Goal: Transaction & Acquisition: Subscribe to service/newsletter

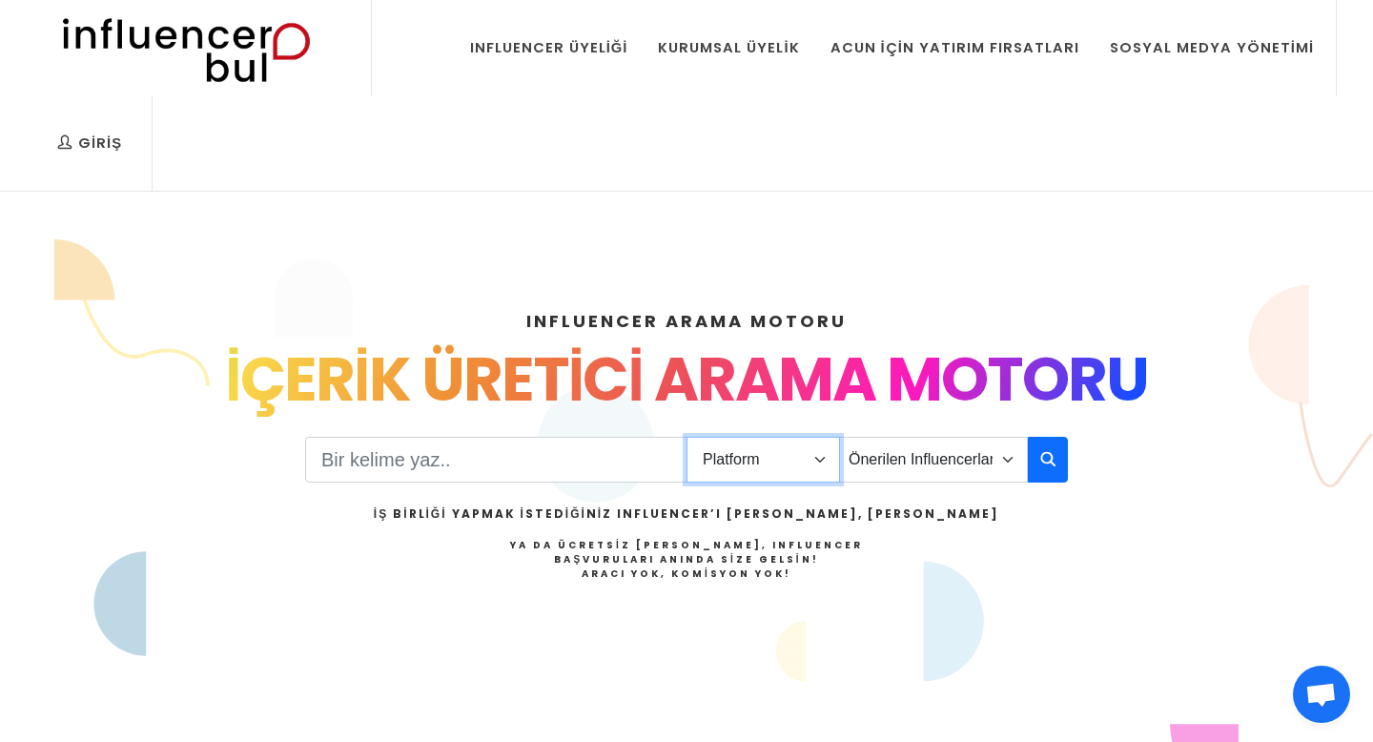
click at [730, 442] on select "Platform Instagram Facebook Youtube Tiktok Twitter Twitch" at bounding box center [764, 460] width 154 height 46
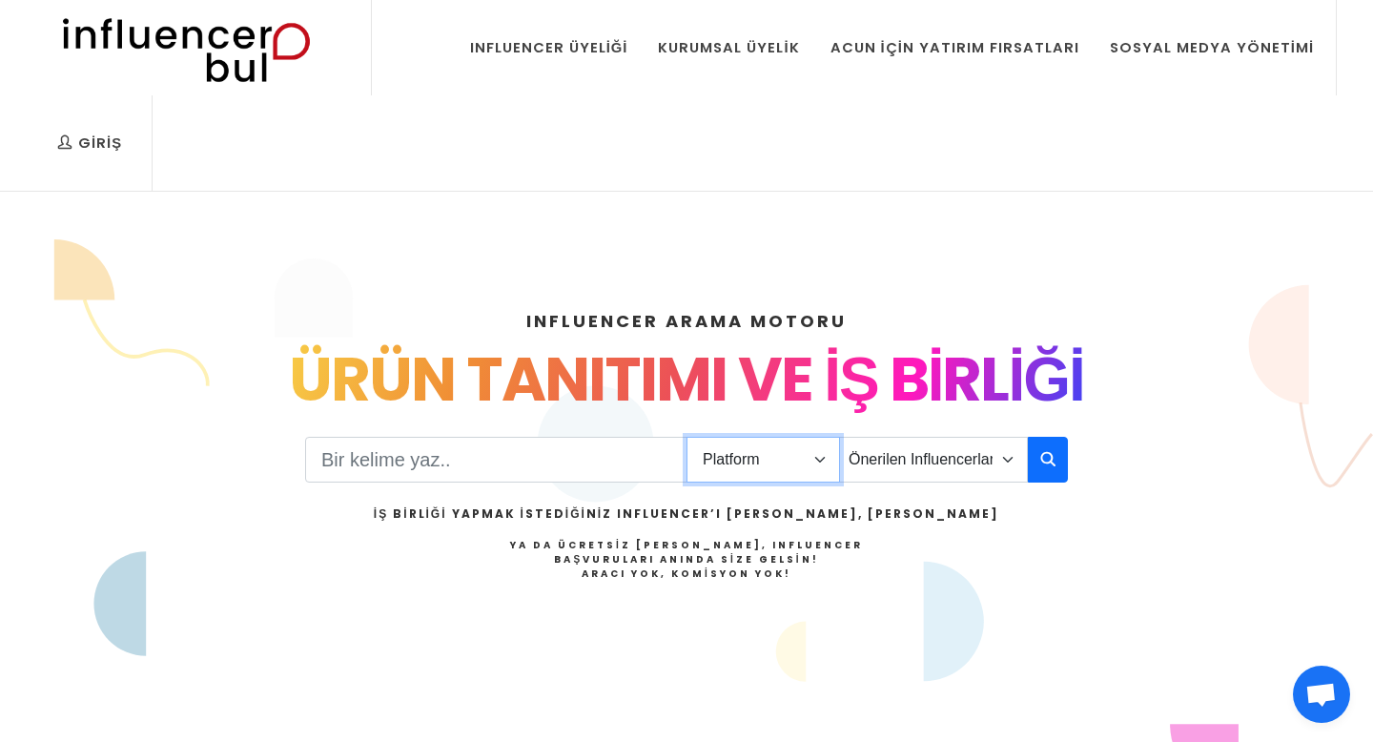
select select "4"
click at [687, 437] on select "Platform Instagram Facebook Youtube Tiktok Twitter Twitch" at bounding box center [764, 460] width 154 height 46
click at [921, 428] on div "INFLUENCER ARAMA MOTORU INSTAGRAM VE TIKTOK INFLUENCERLARI SOSYAL MEDYA FENOMEN…" at bounding box center [686, 506] width 1259 height 488
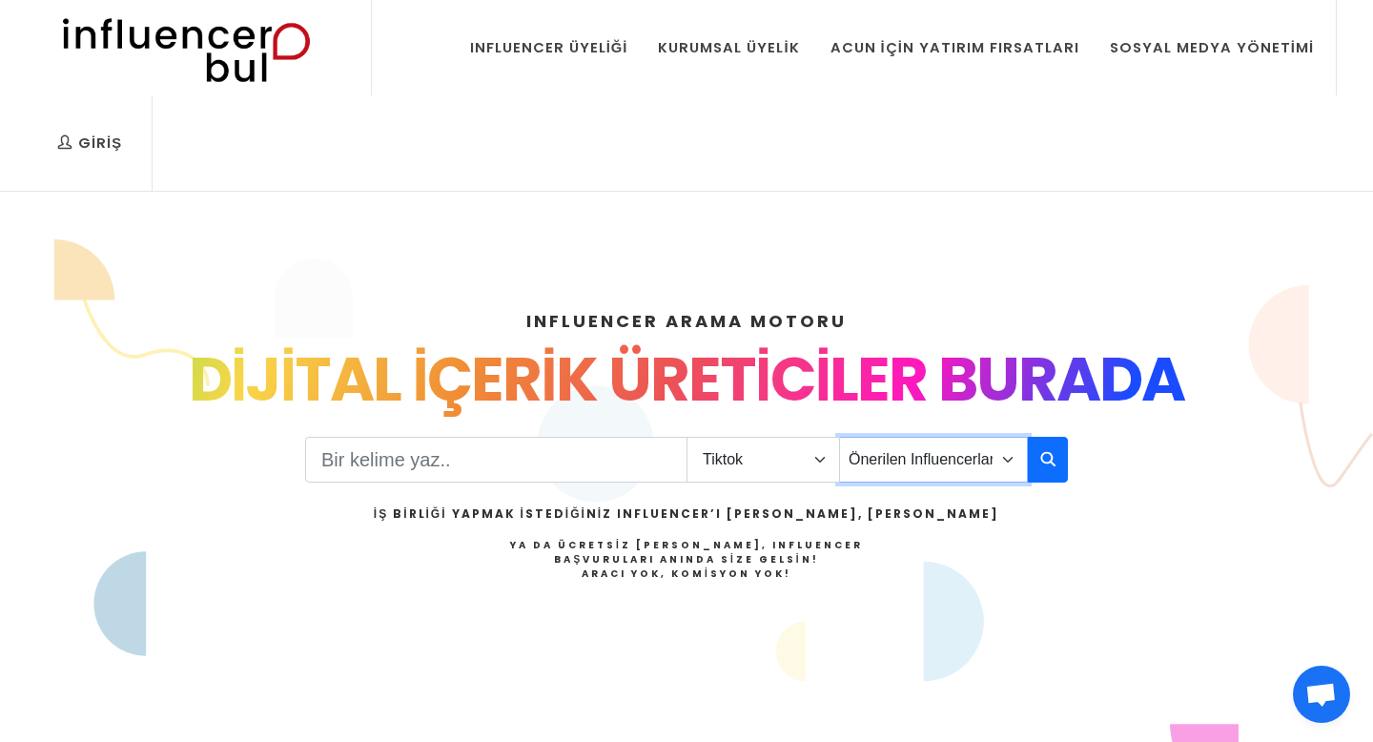
click at [931, 461] on select "Önerilen Influencerlar Aile & Çocuk & Ebeveyn Alışveriş & Giyim & Aksesuar Arab…" at bounding box center [933, 460] width 189 height 46
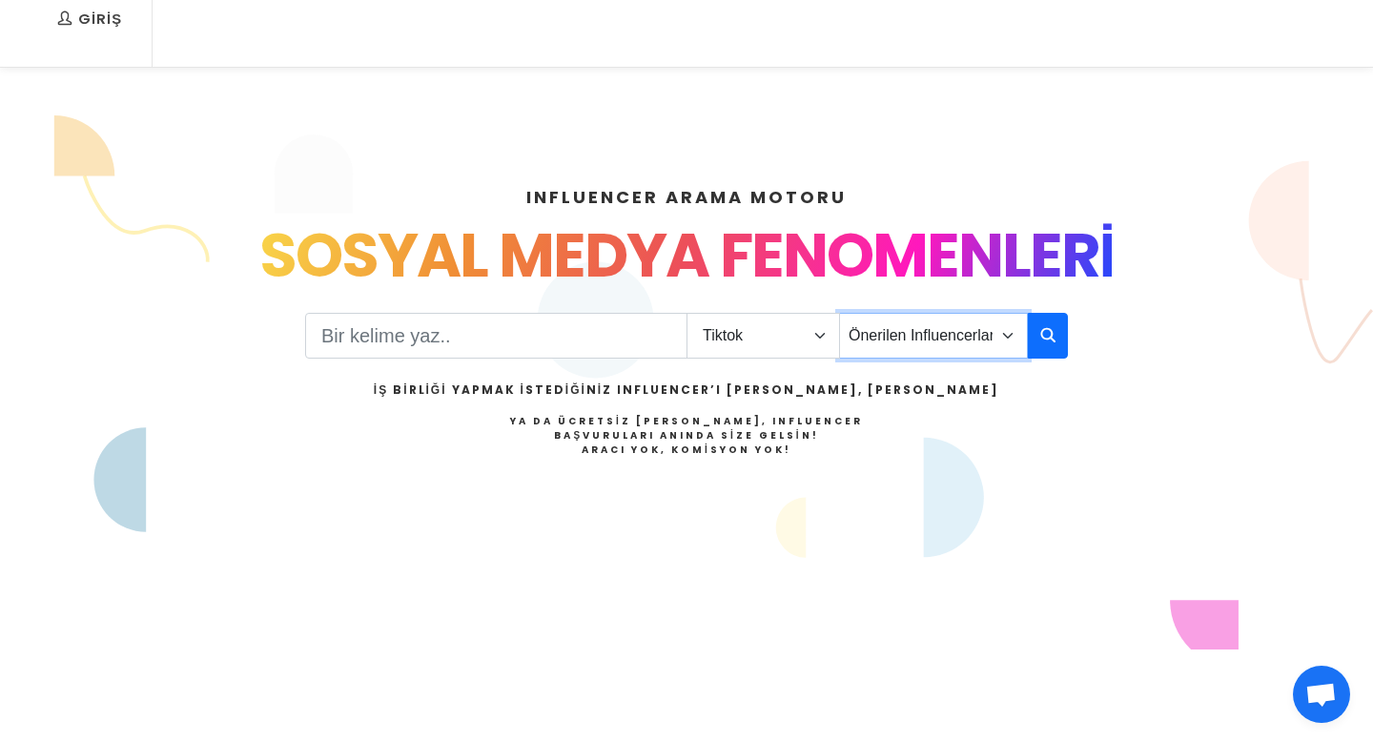
scroll to position [144, 0]
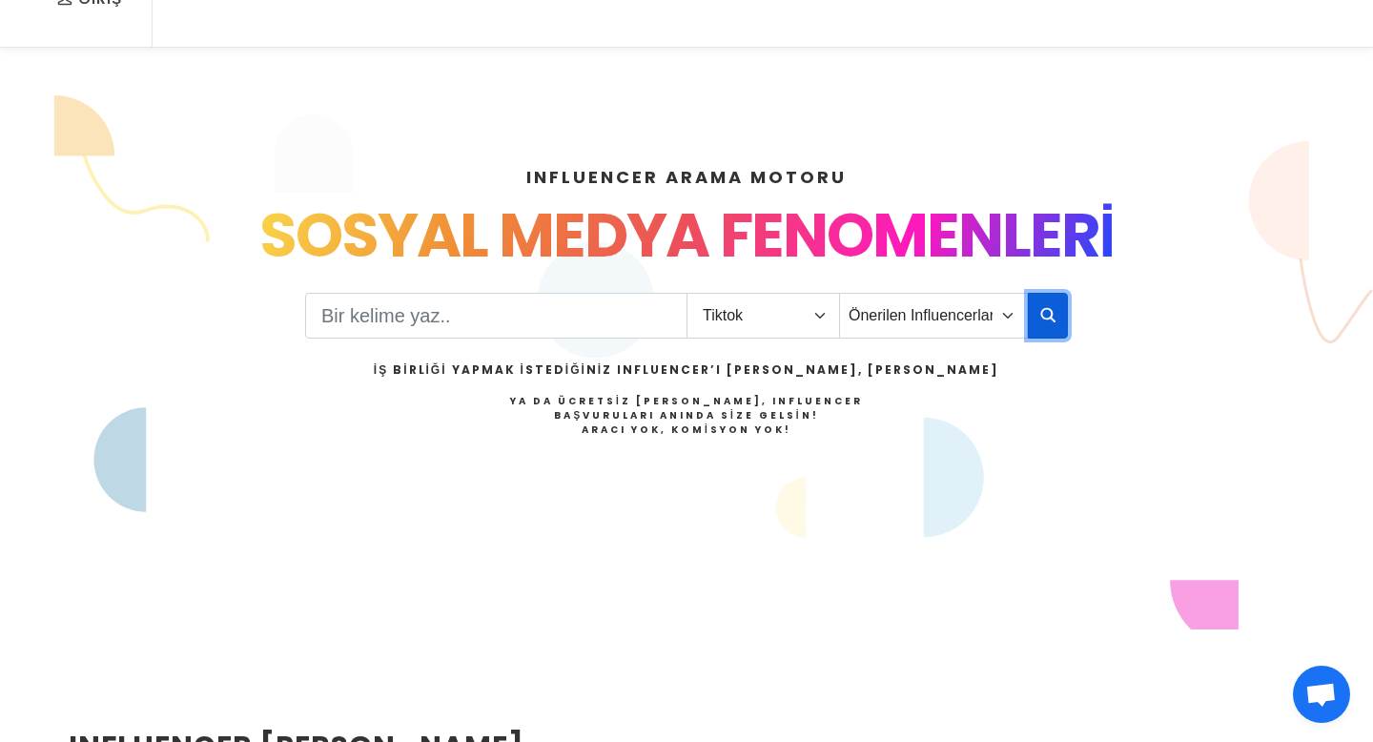
click at [1041, 318] on icon "button" at bounding box center [1047, 314] width 15 height 23
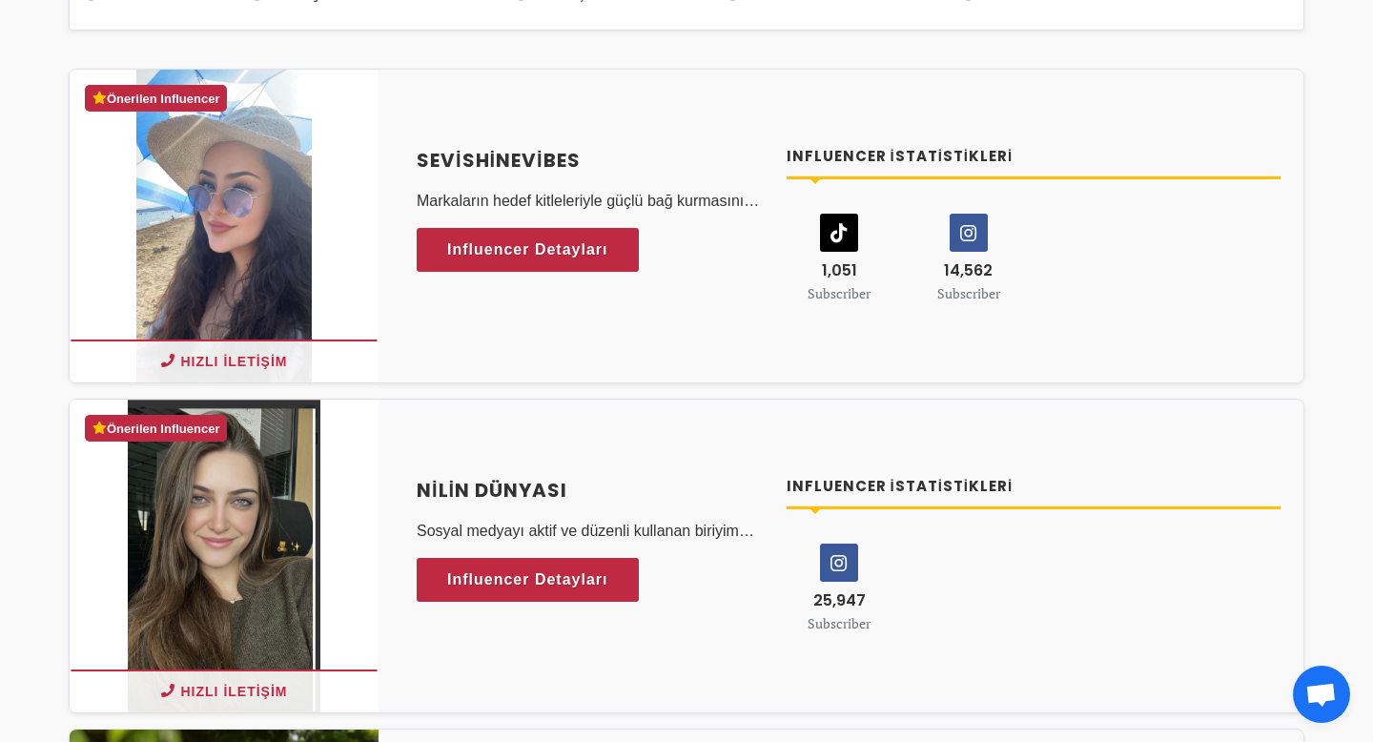
scroll to position [403, 0]
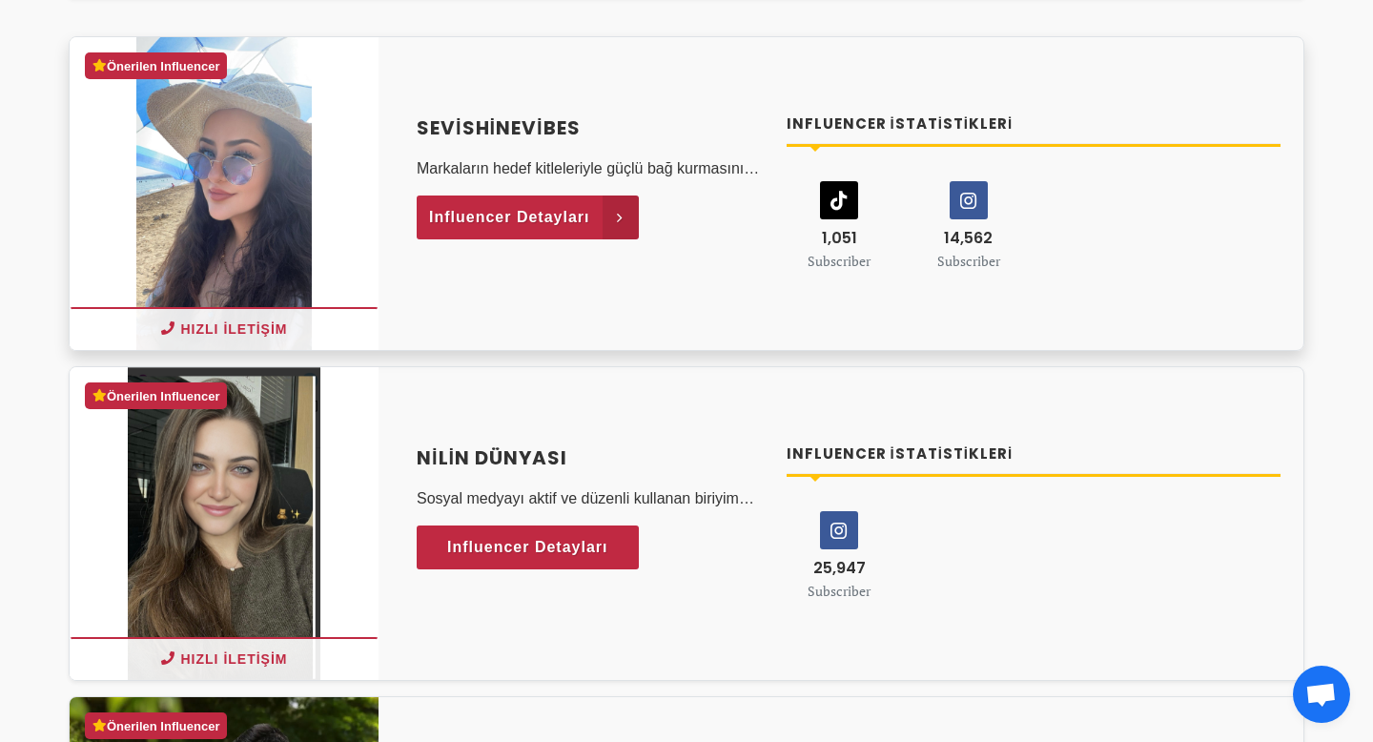
click at [576, 219] on span "Influencer Detayları" at bounding box center [509, 217] width 161 height 29
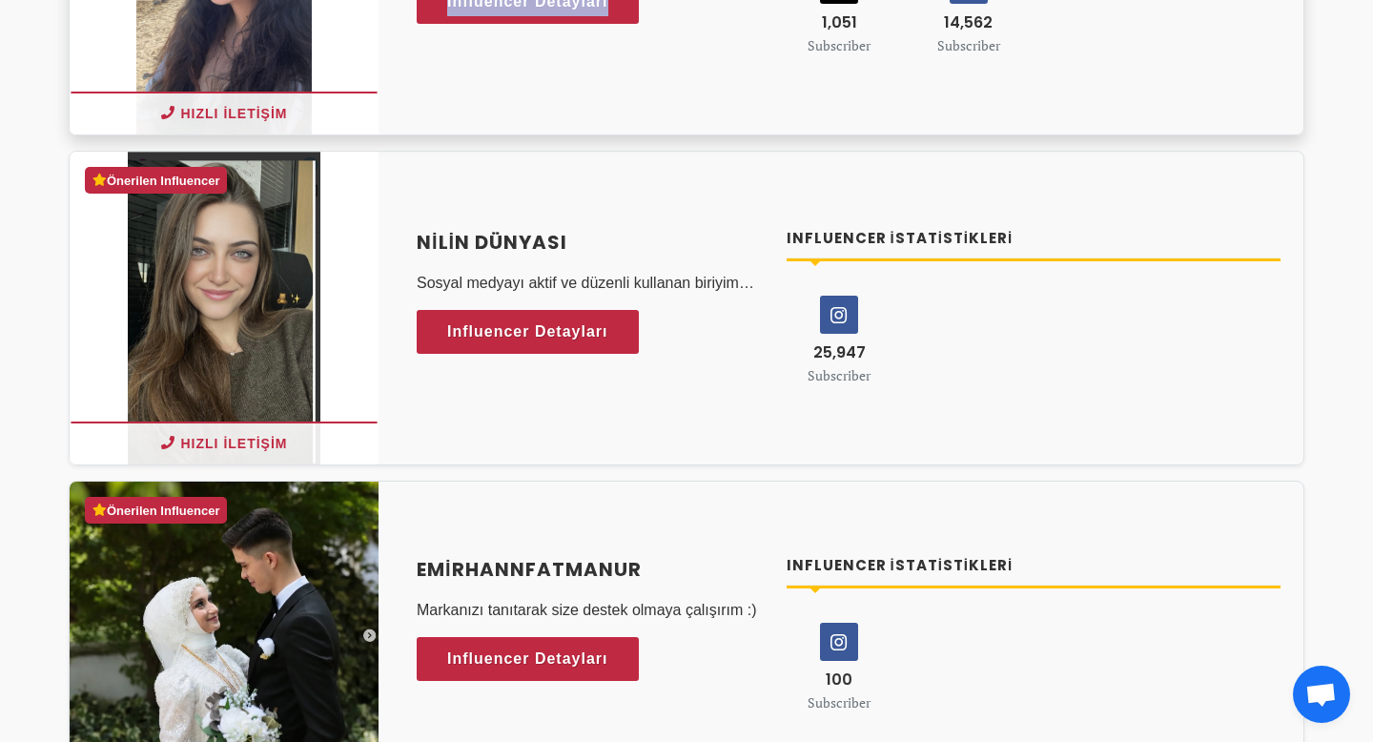
scroll to position [623, 0]
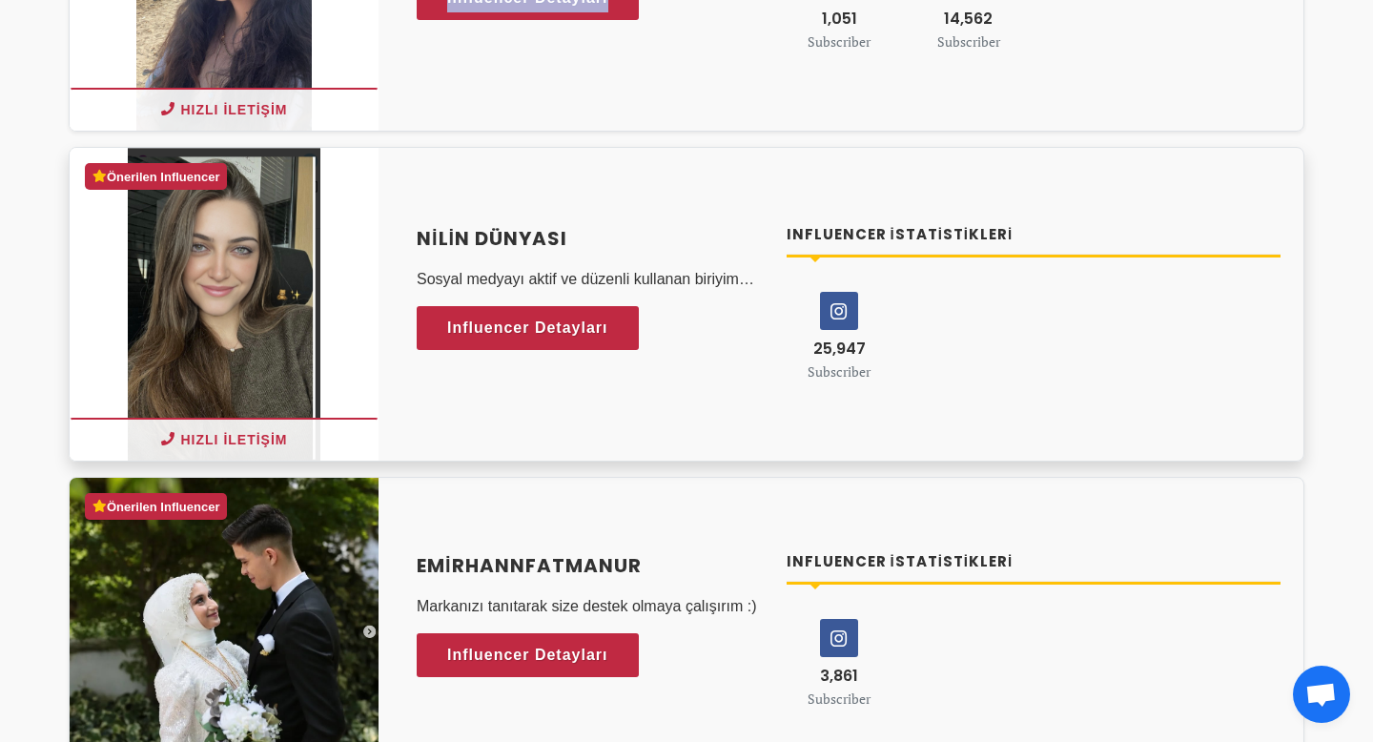
click at [598, 244] on h4 "Nilin dünyası" at bounding box center [590, 238] width 347 height 29
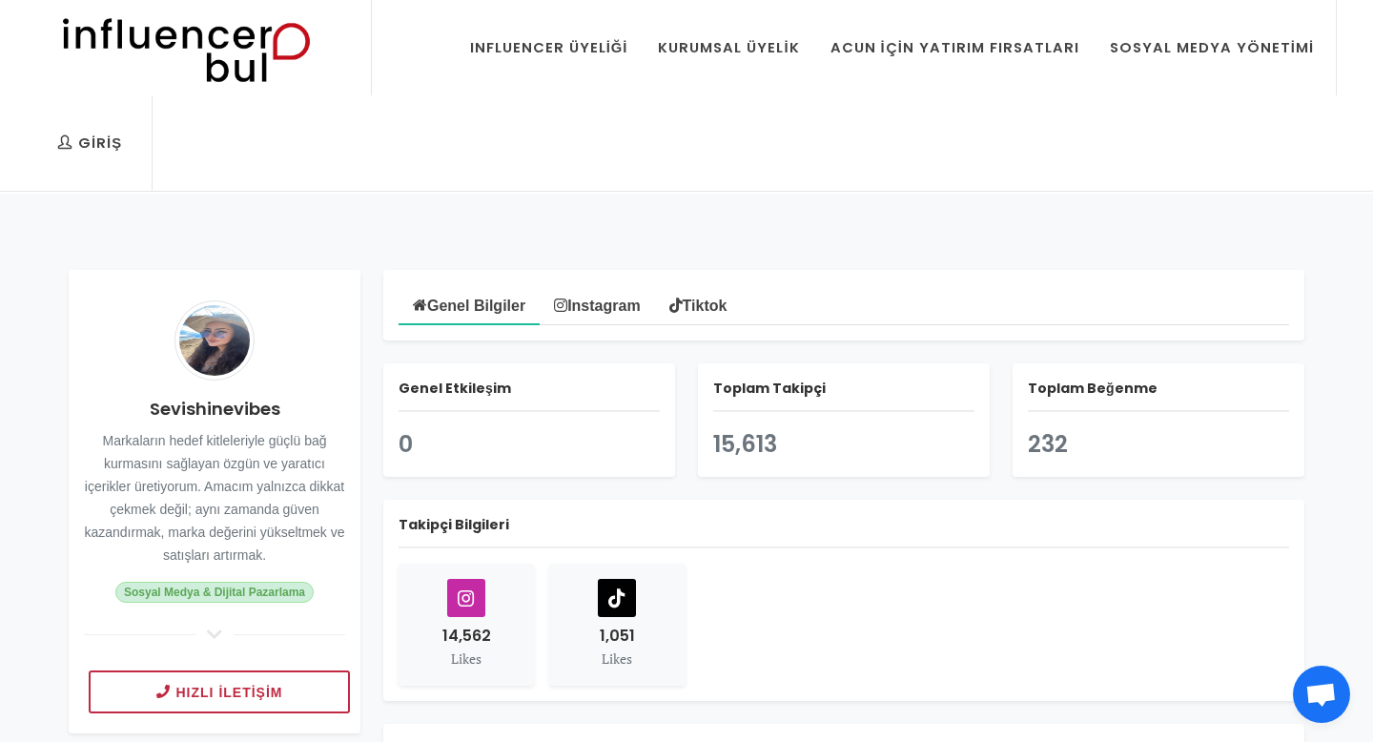
click at [212, 630] on icon at bounding box center [214, 634] width 23 height 17
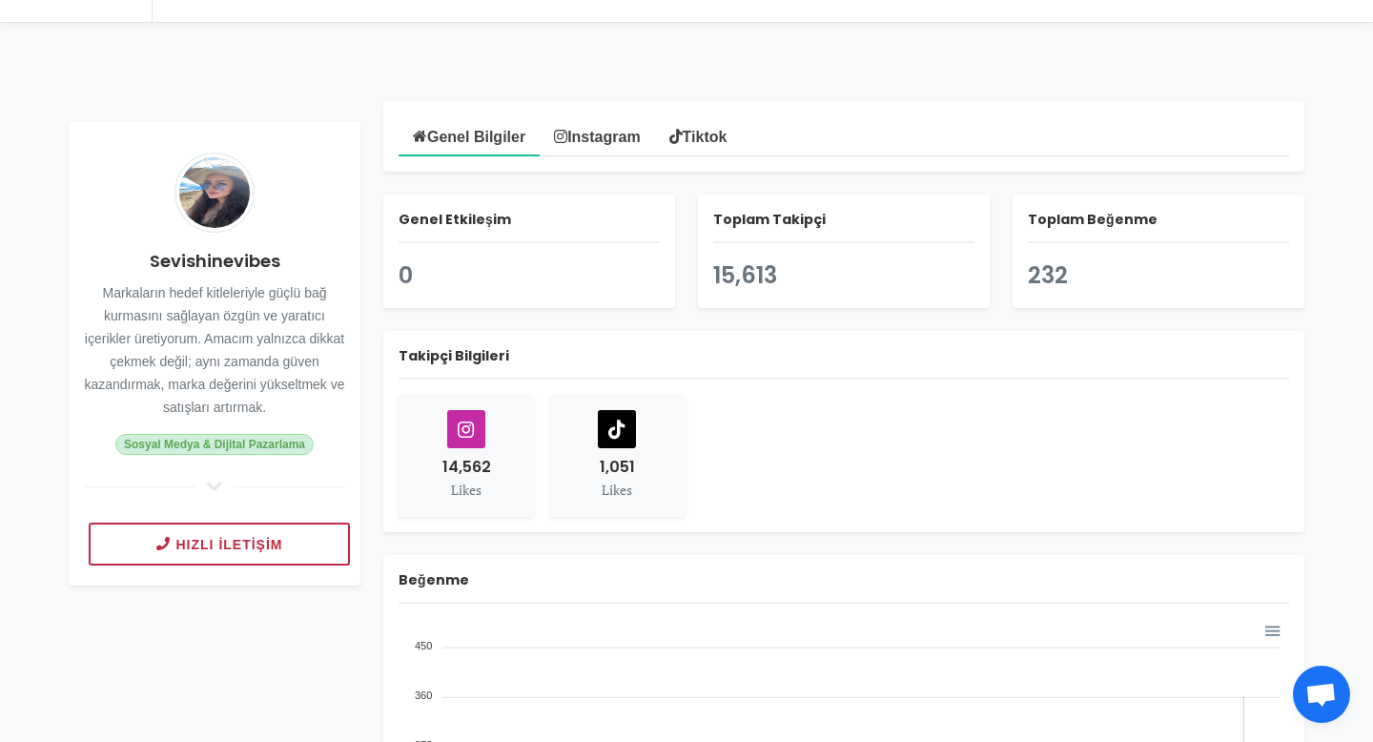
scroll to position [160, 0]
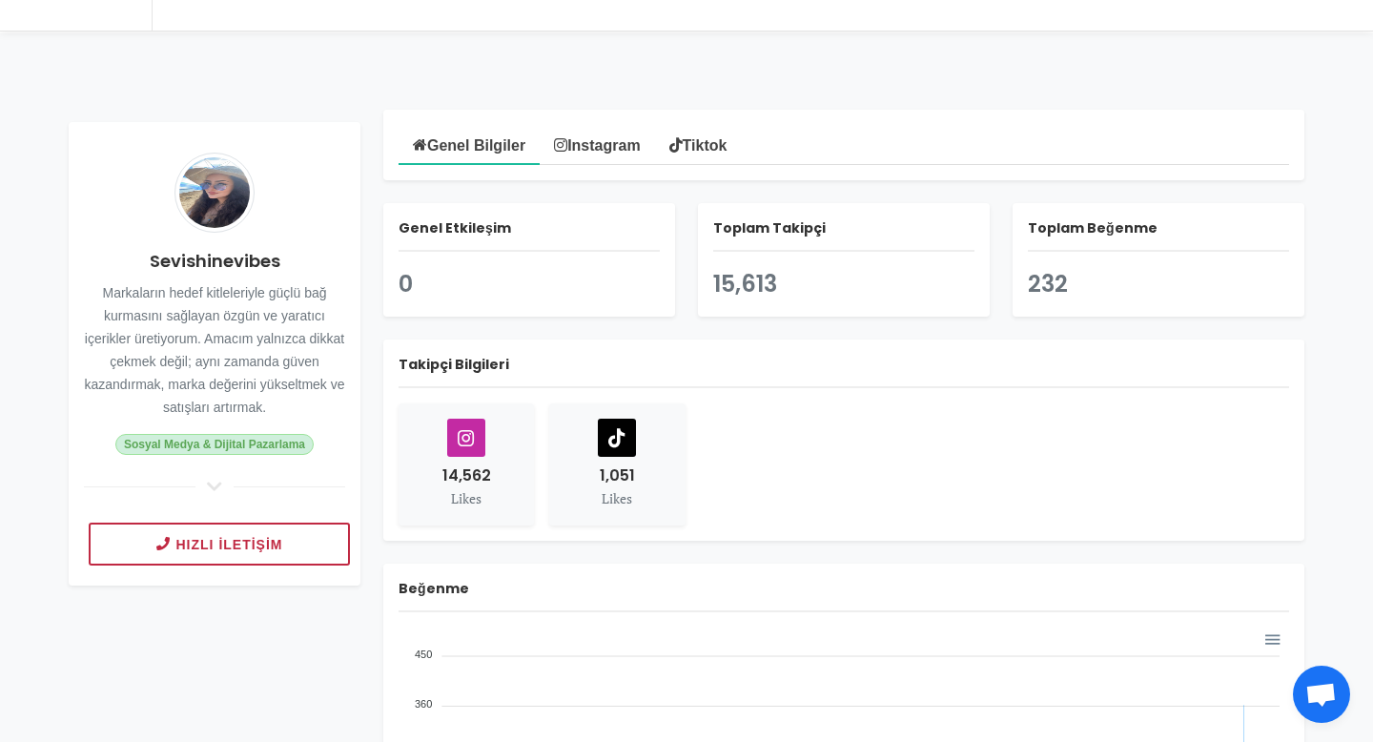
click at [216, 488] on icon at bounding box center [214, 486] width 23 height 17
click at [219, 446] on span "Sosyal Medya & Dijital Pazarlama" at bounding box center [214, 444] width 198 height 21
click at [219, 510] on div "Sevishinevibes Markaların hedef kitleleriyle güçlü bağ kurmasını sağlayan özgün…" at bounding box center [215, 353] width 292 height 463
click at [597, 144] on link "Instagram" at bounding box center [597, 144] width 114 height 38
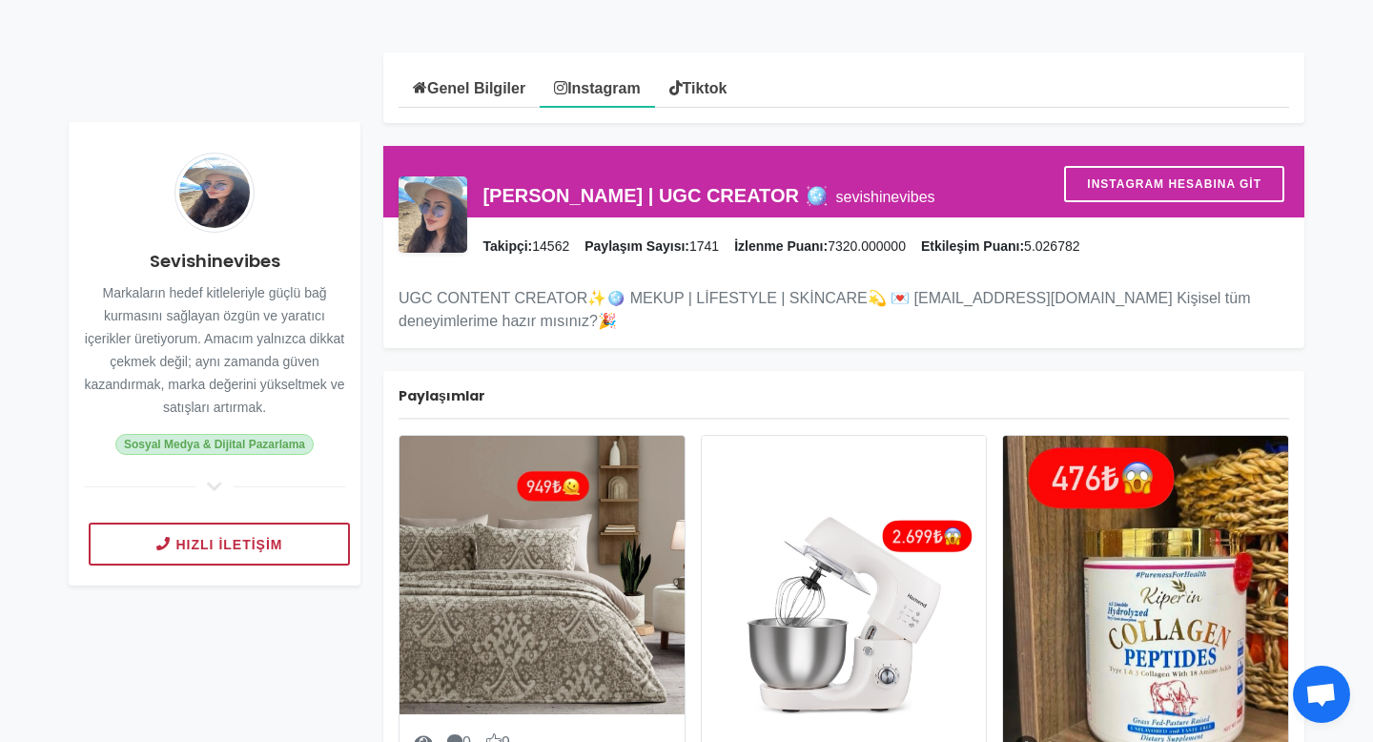
scroll to position [145, 0]
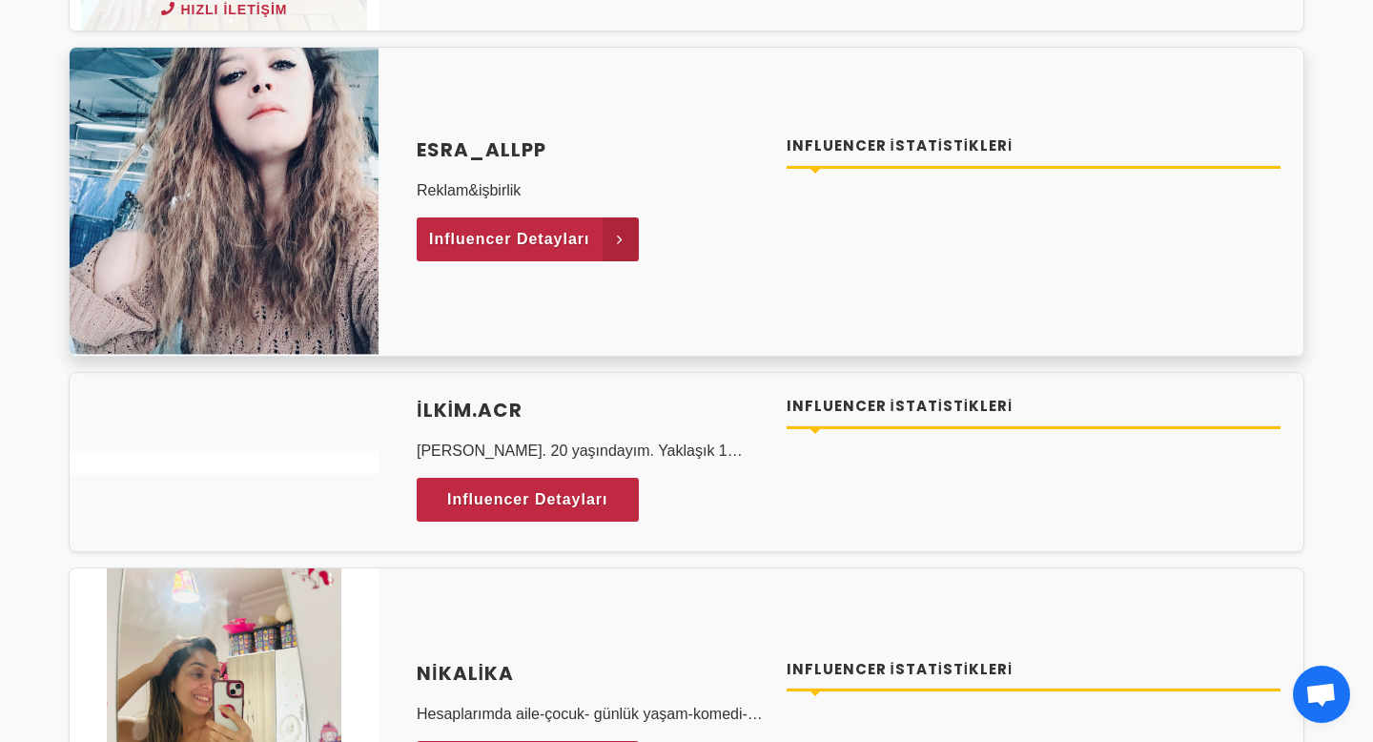
scroll to position [1982, 0]
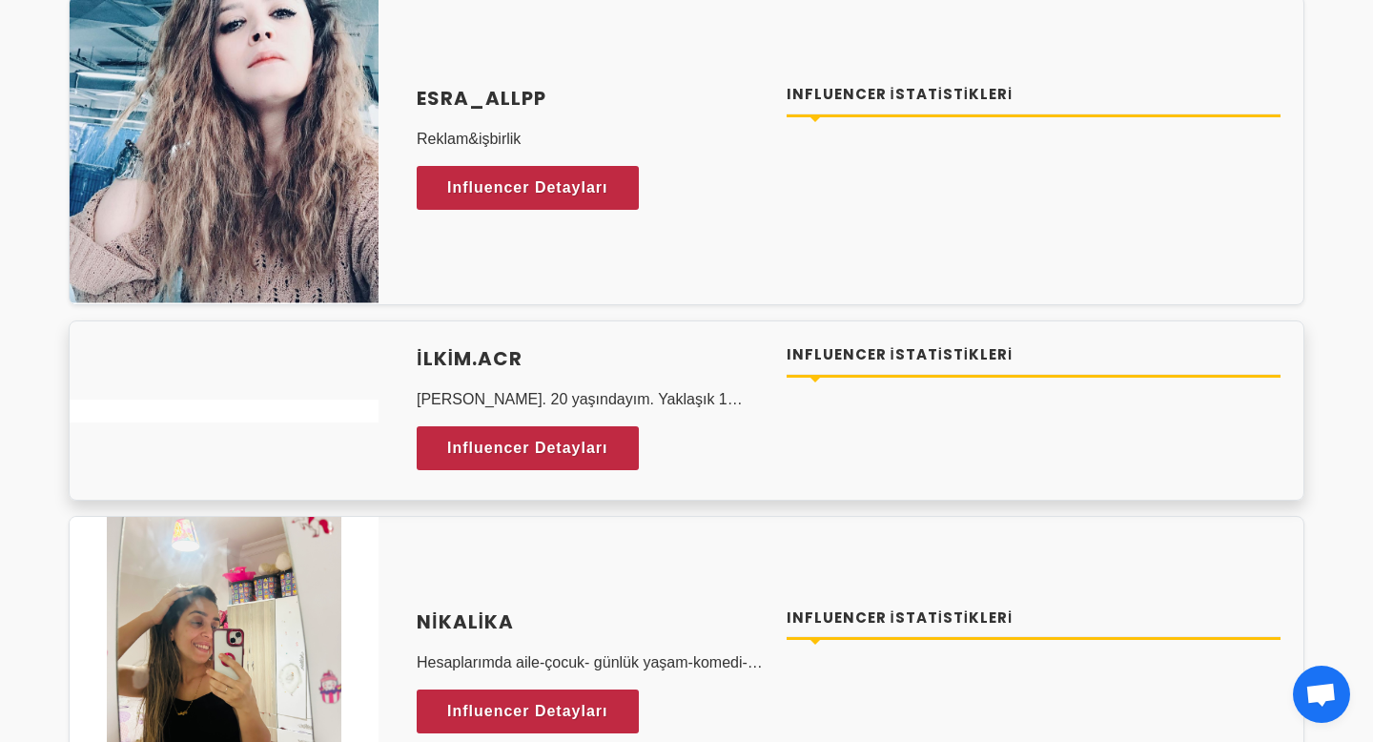
click at [730, 456] on div "ilkim.acr Ben İlkim. 20 yaşındayım. Yaklaşık 1 yıldır içerik üretiyorum. UGC si…" at bounding box center [590, 410] width 347 height 133
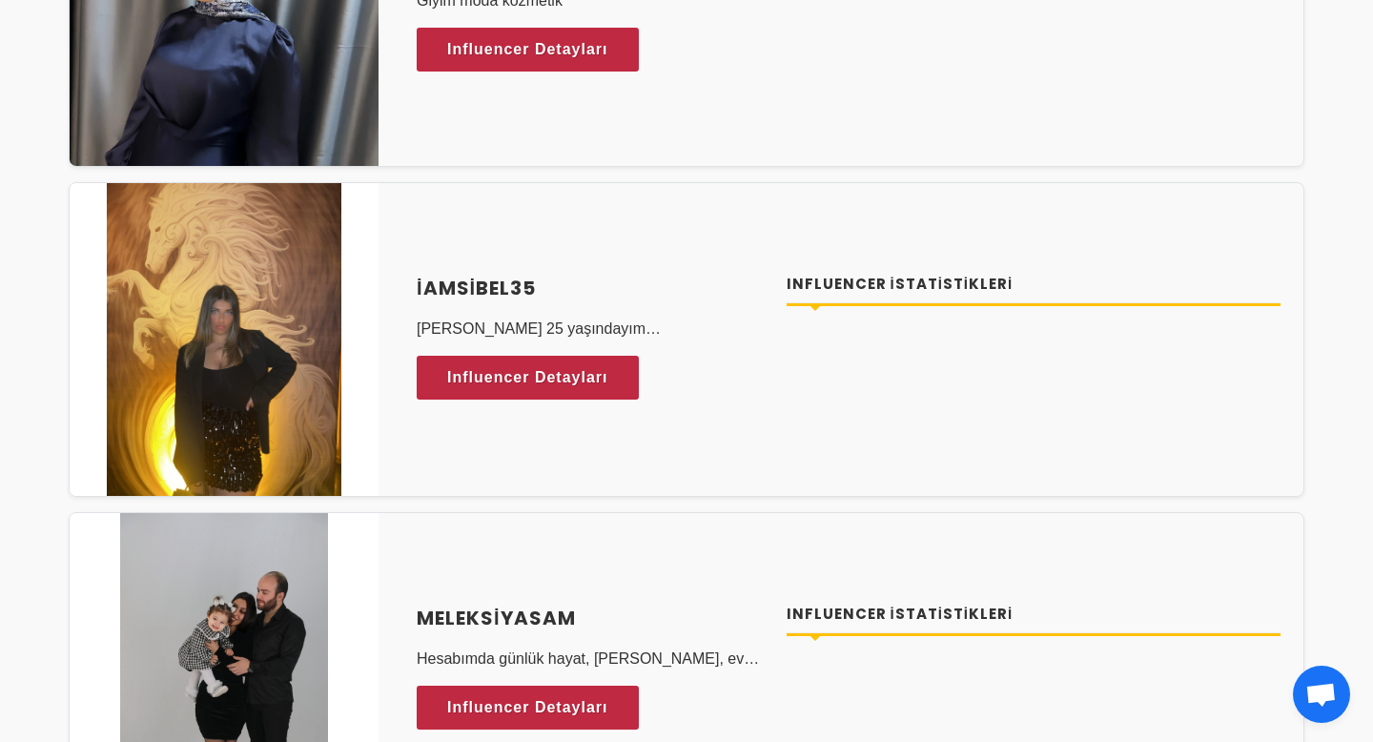
scroll to position [6608, 0]
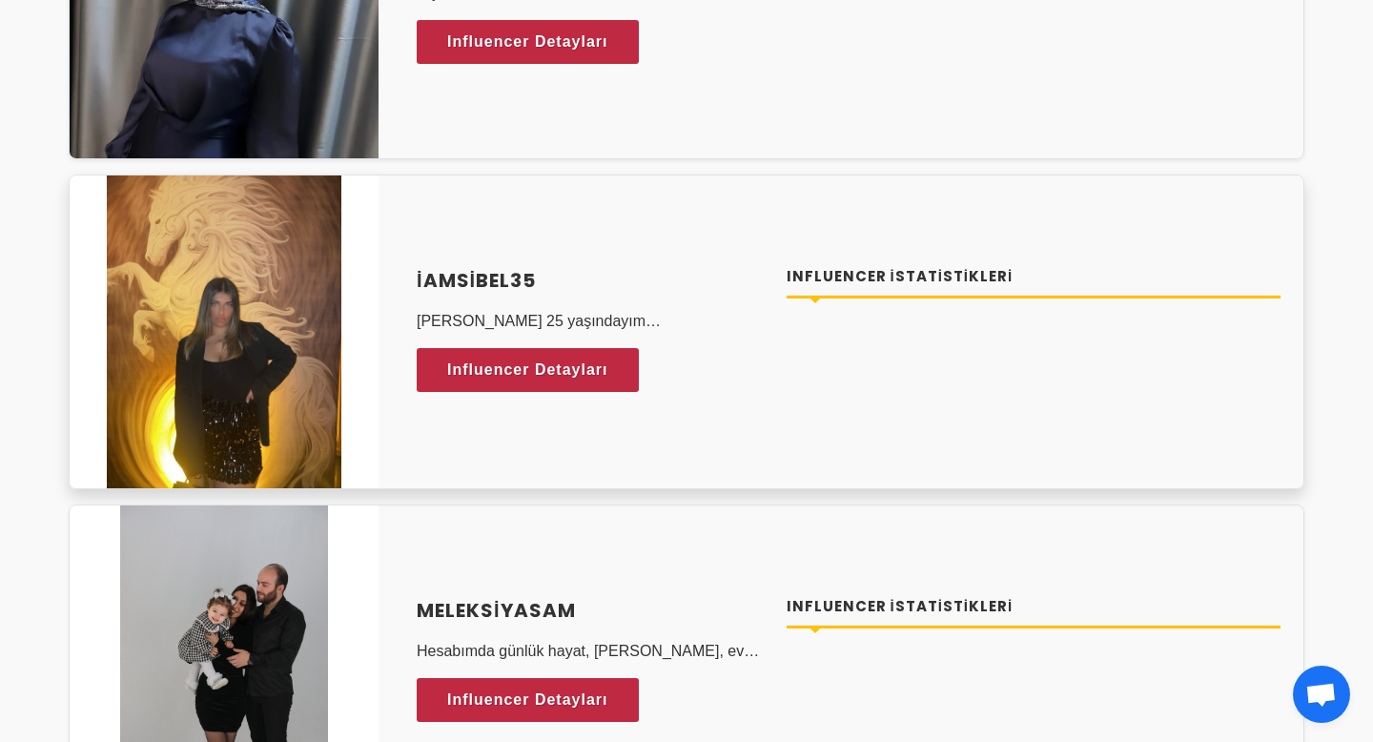
click at [600, 212] on div "iamsibel35 Ben 25 yaşındayım İzmir’de yaşıyorum 3 yıldır sosyal medyayla ilgile…" at bounding box center [687, 332] width 1236 height 315
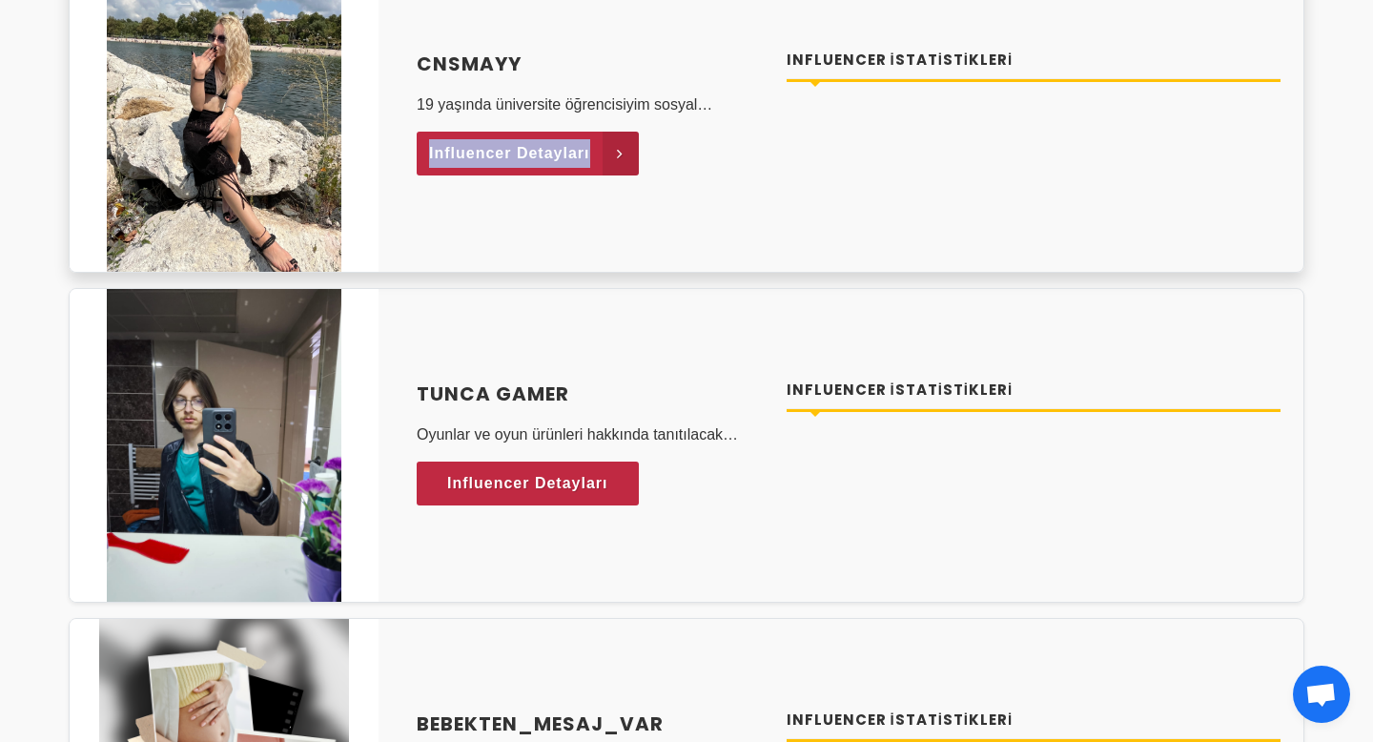
scroll to position [7491, 0]
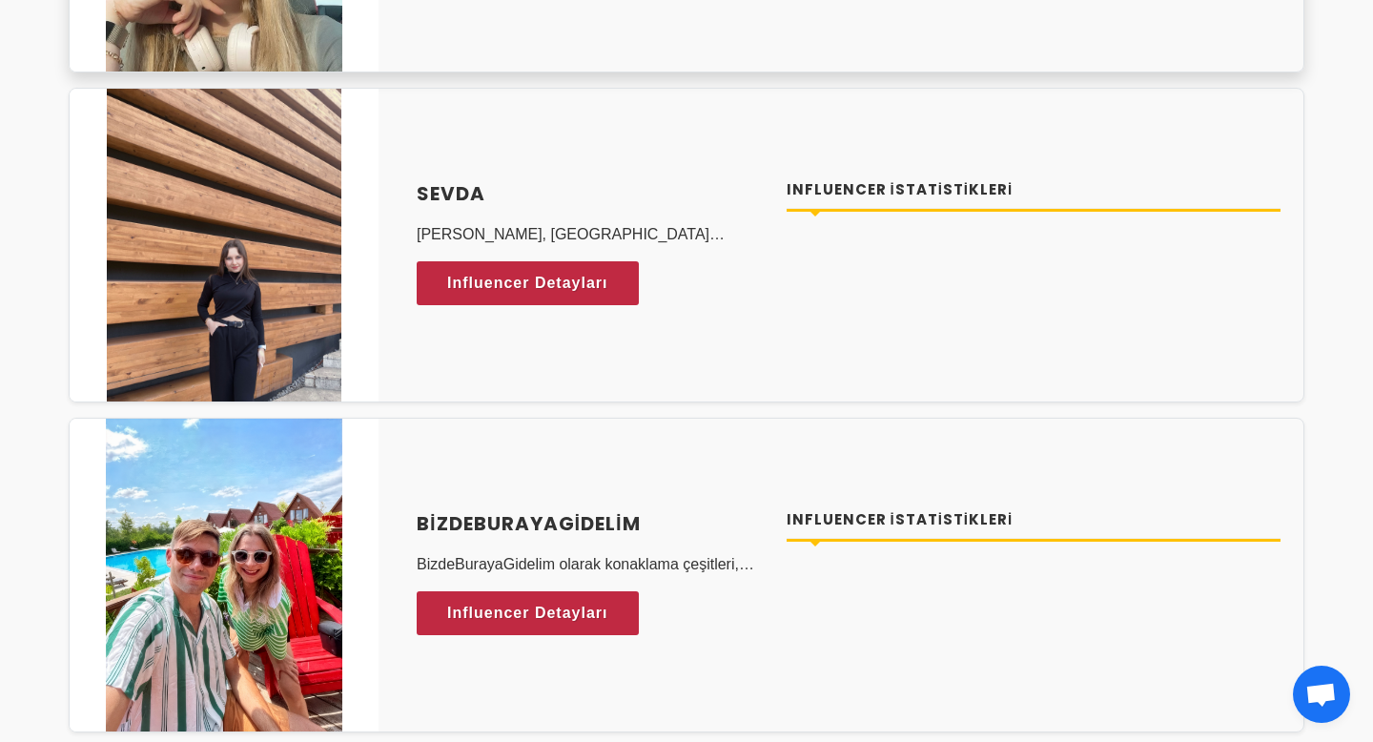
scroll to position [8677, 0]
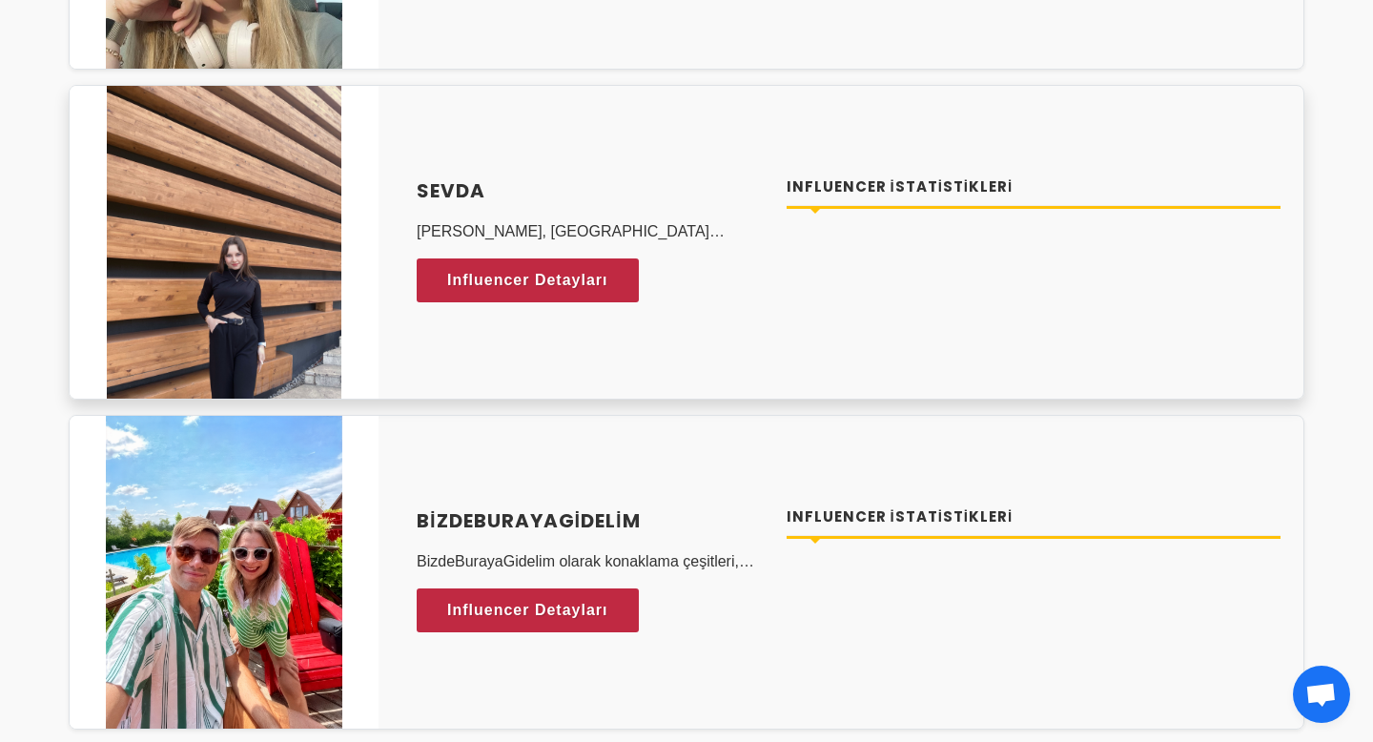
click at [599, 384] on div "Sevda Ben Sevda, Eskişehir’de yaşıyorum. 23 yaşındayım ve 2 yılı aşkın süredir …" at bounding box center [687, 242] width 1236 height 315
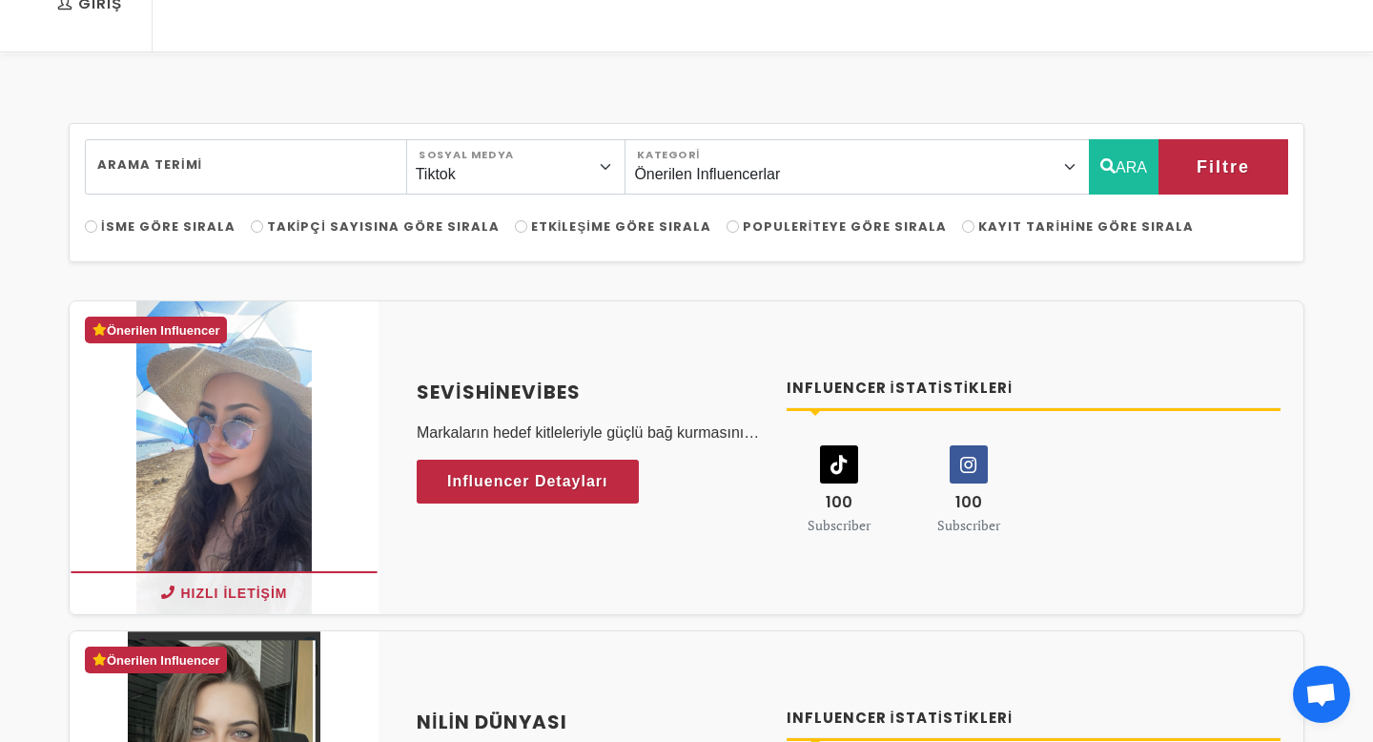
scroll to position [0, 0]
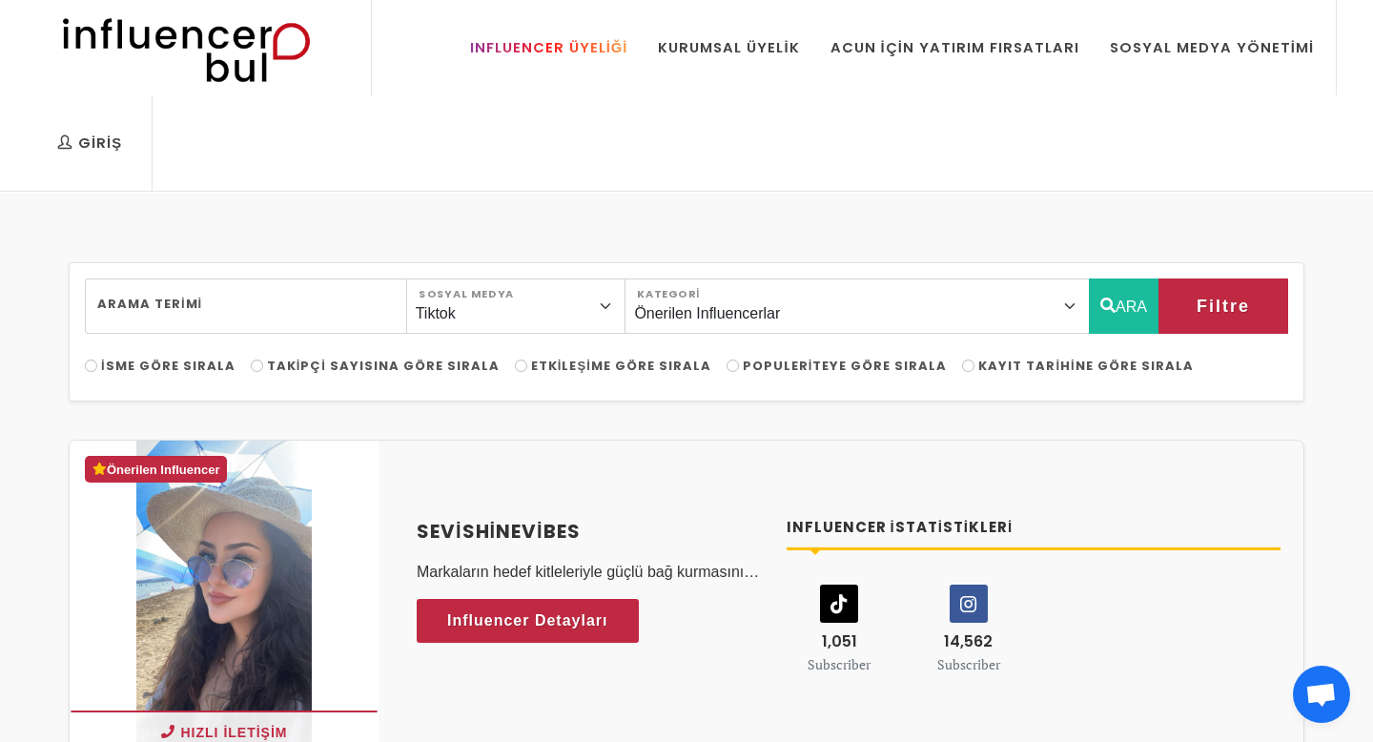
click at [623, 54] on div "Influencer Üyeliği" at bounding box center [549, 47] width 158 height 21
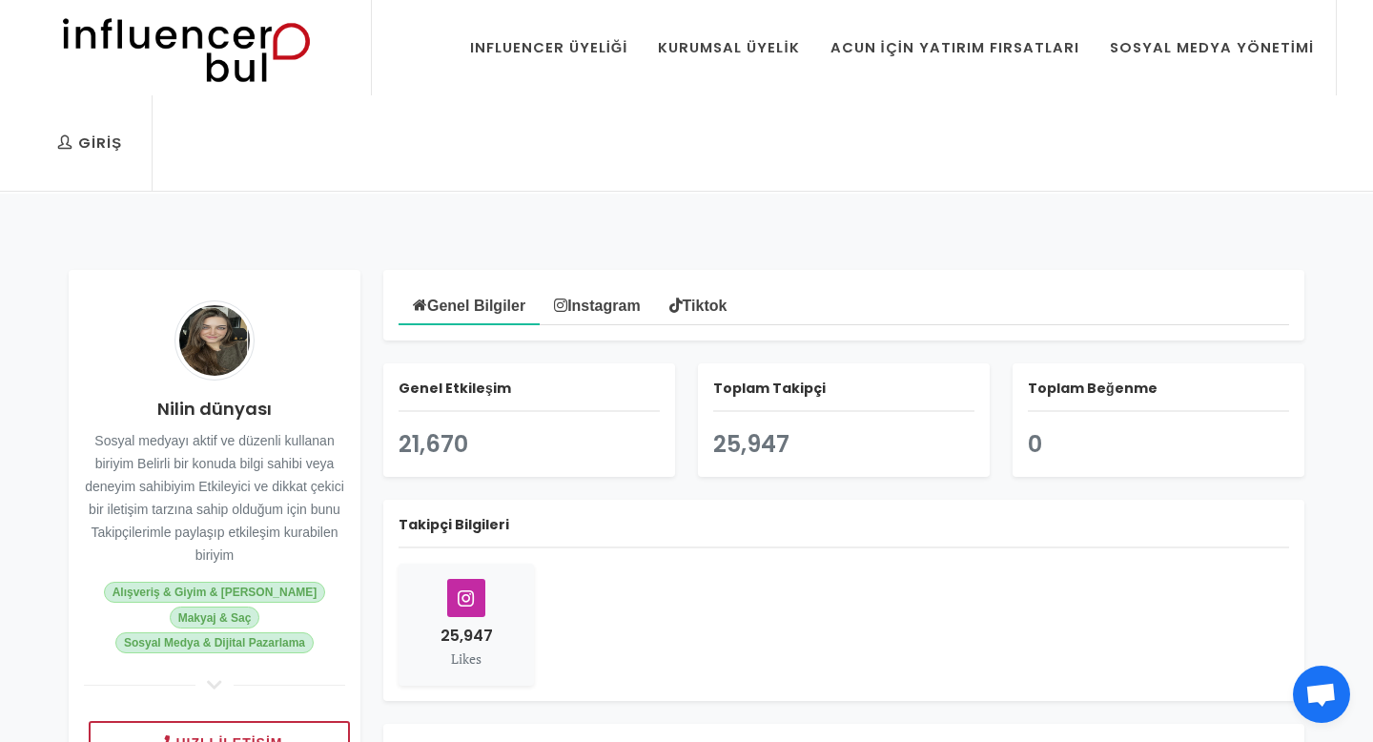
click at [611, 303] on link "Instagram" at bounding box center [597, 304] width 114 height 38
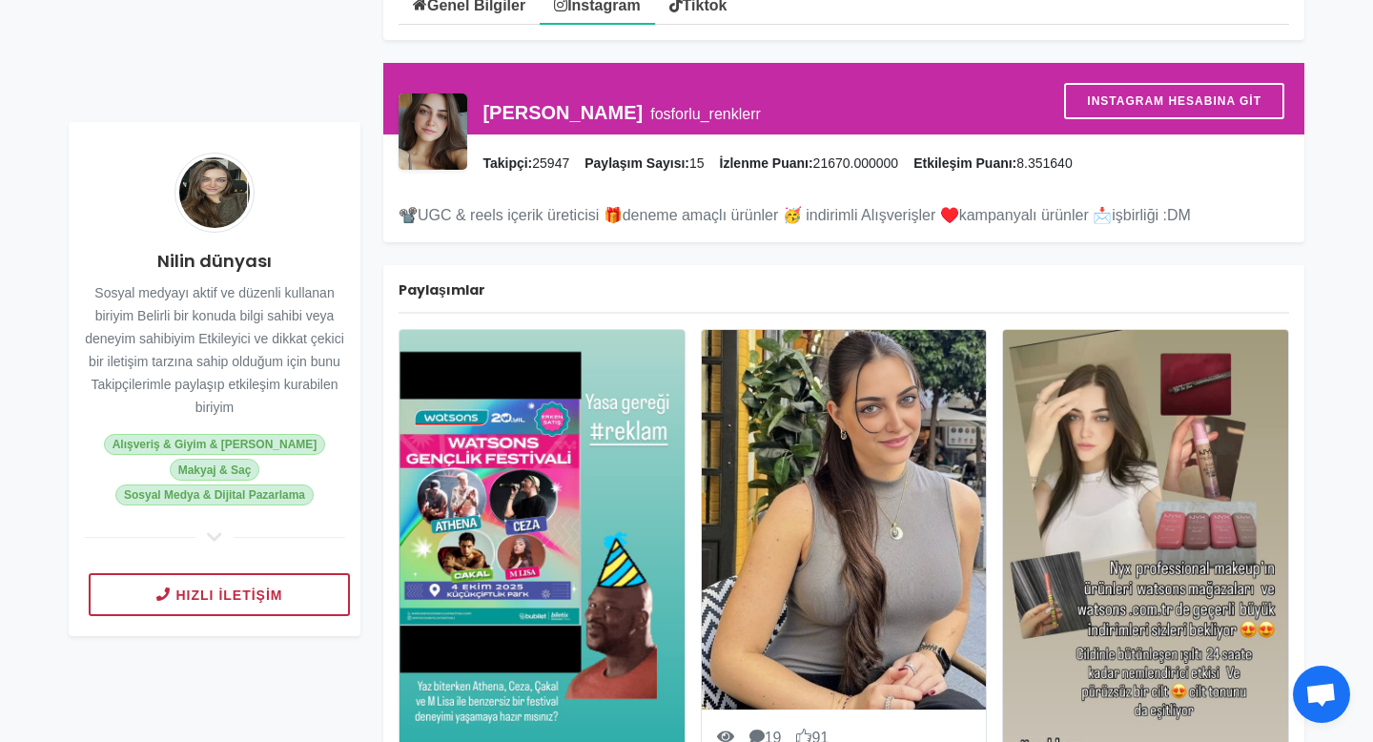
scroll to position [297, 0]
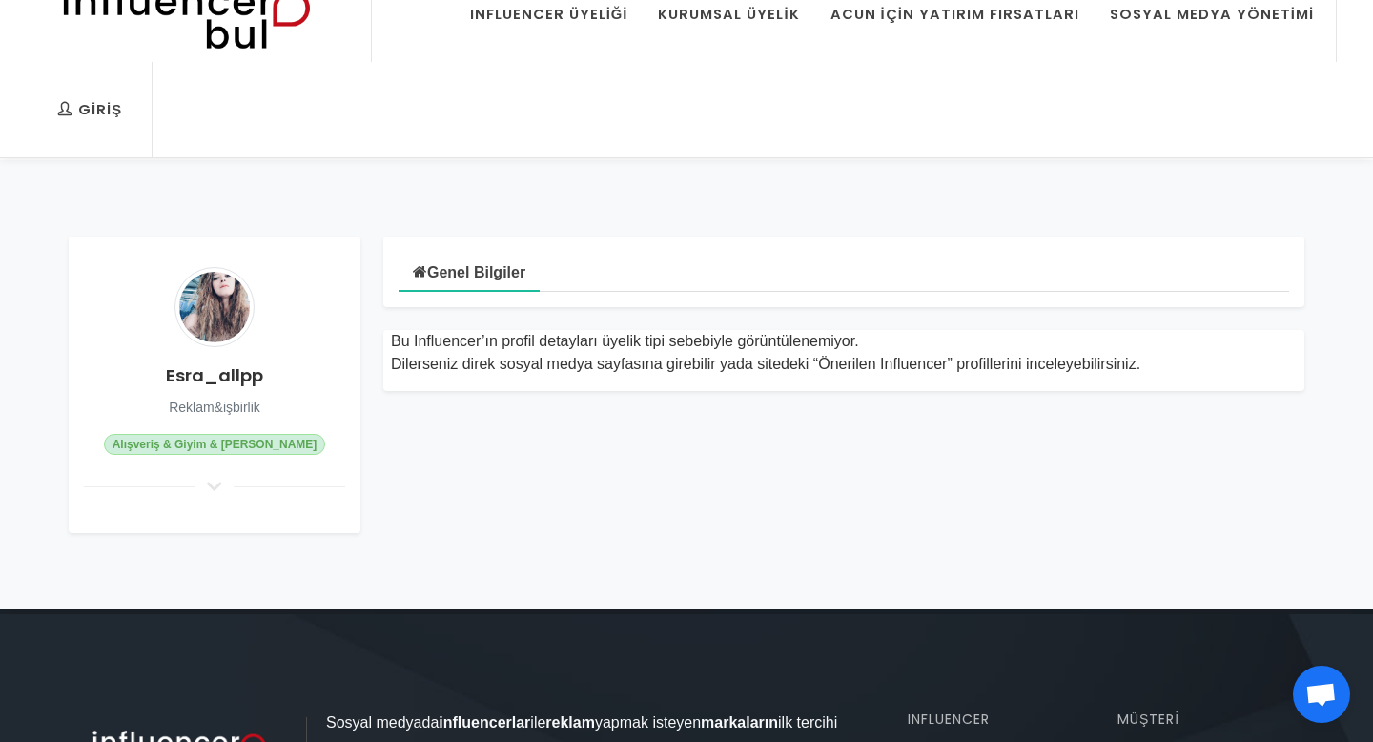
scroll to position [35, 0]
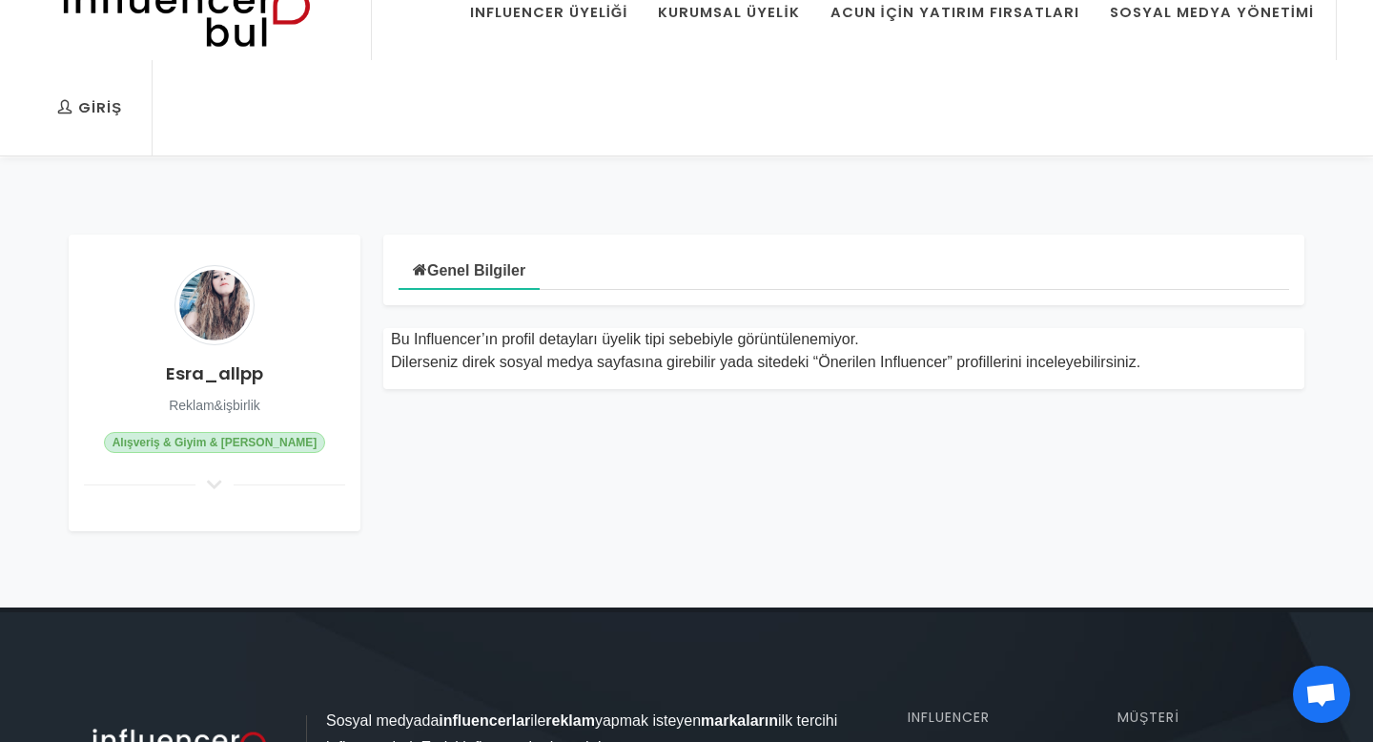
click at [225, 480] on icon at bounding box center [214, 484] width 23 height 17
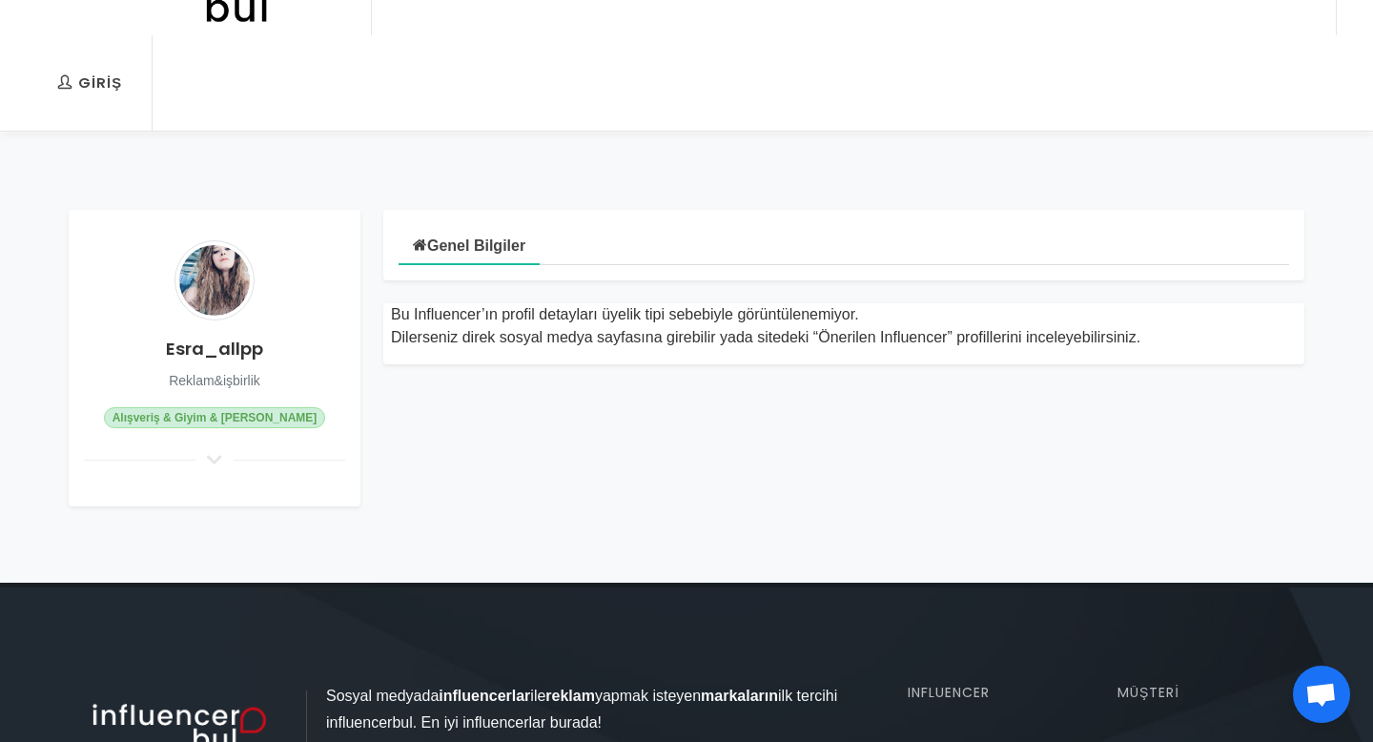
scroll to position [116, 0]
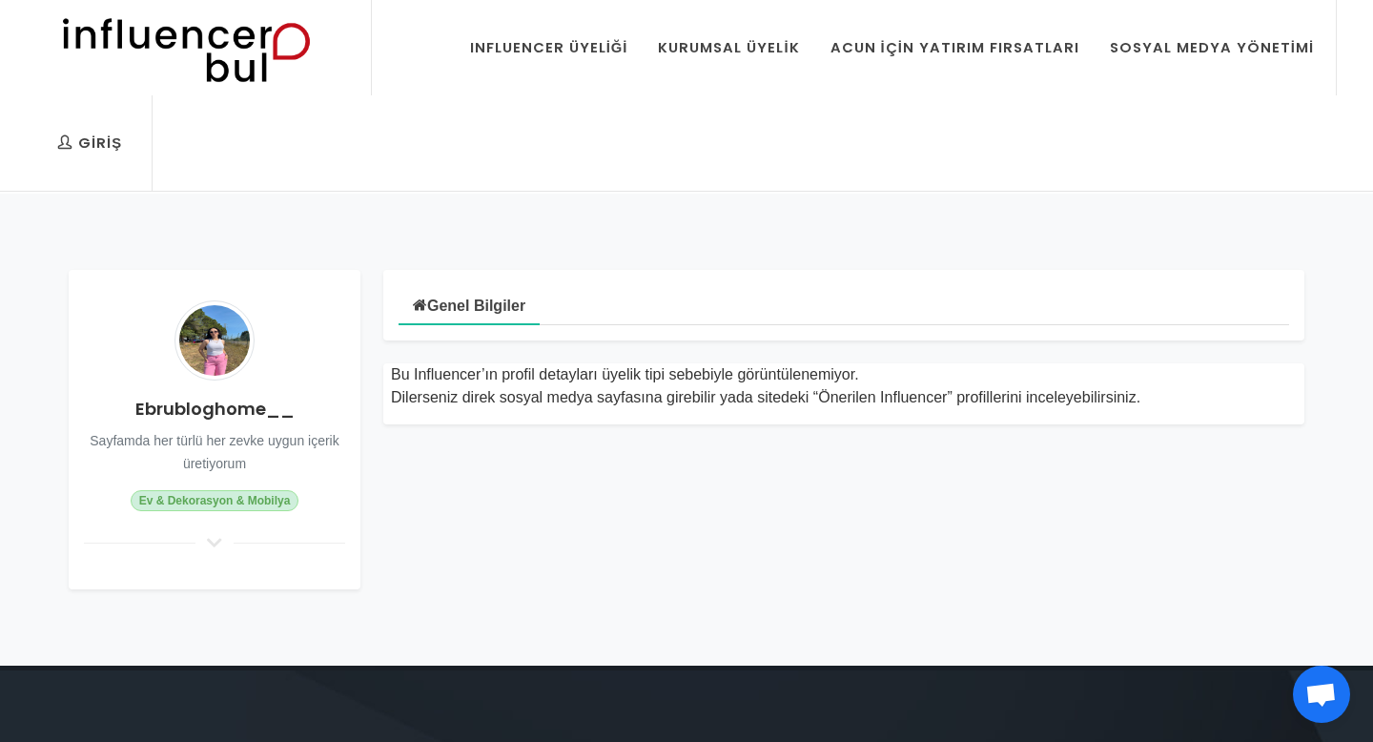
click at [216, 542] on icon at bounding box center [214, 542] width 23 height 17
click at [216, 540] on icon at bounding box center [214, 542] width 23 height 17
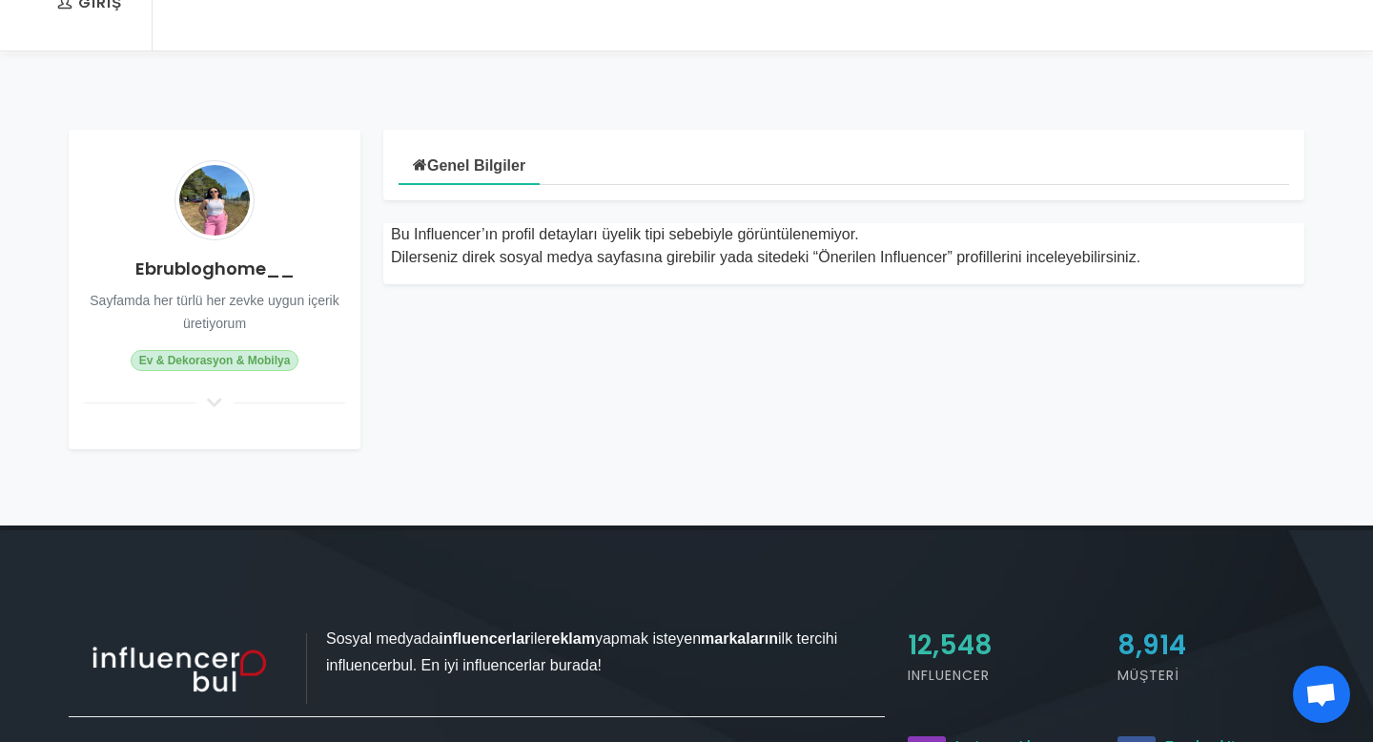
scroll to position [139, 0]
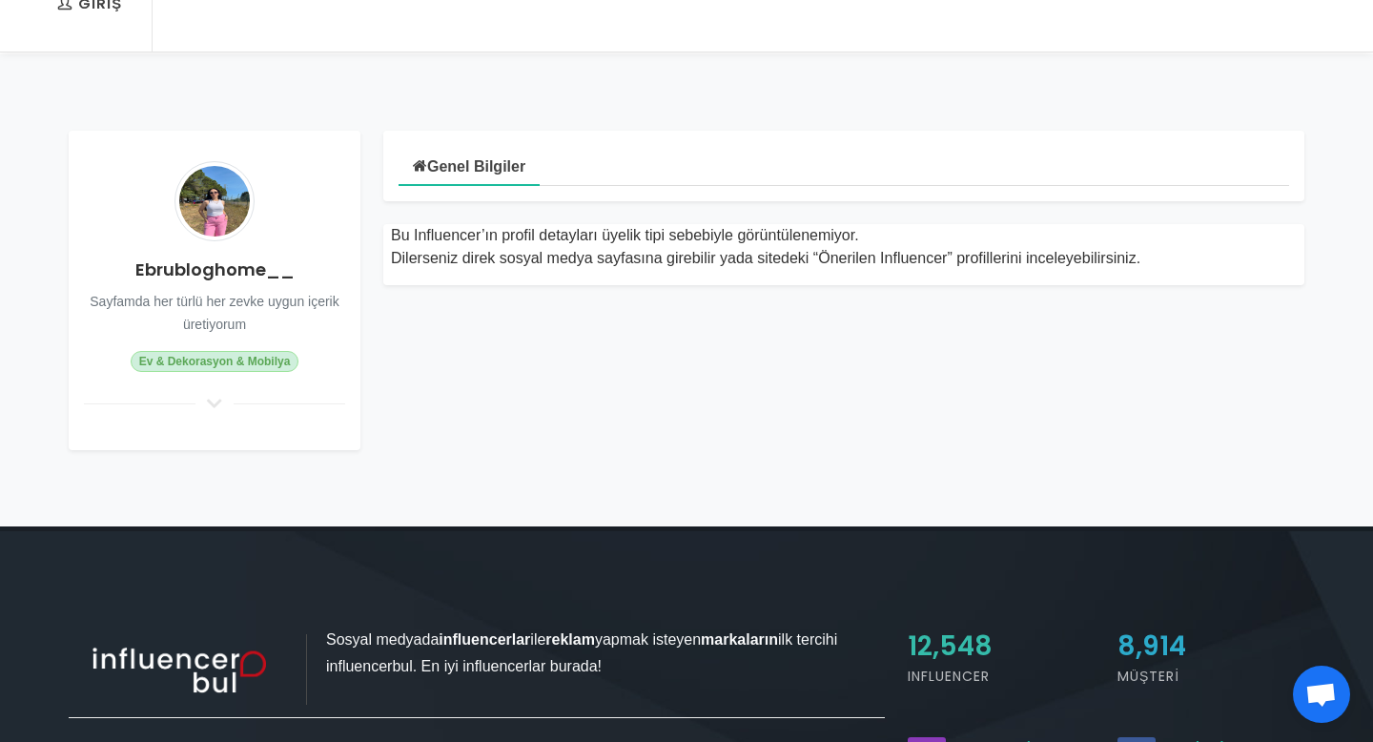
click at [223, 184] on img at bounding box center [215, 201] width 80 height 80
